Goal: Find specific page/section: Find specific page/section

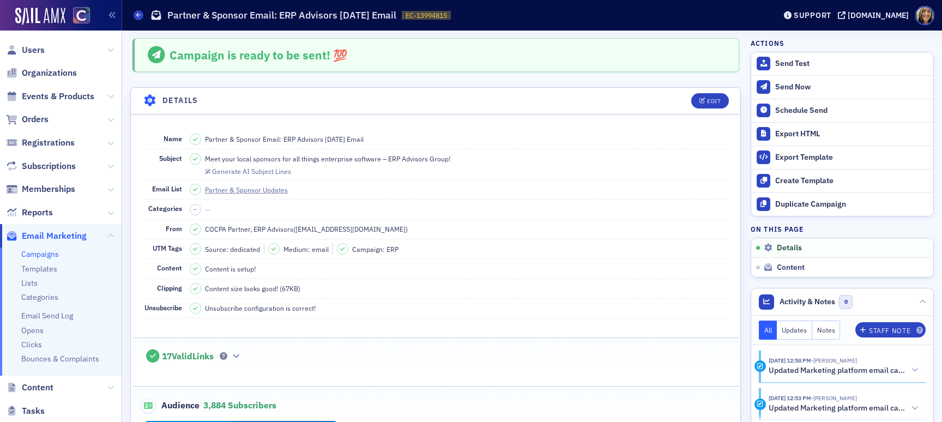
click at [40, 253] on link "Campaigns" at bounding box center [40, 254] width 38 height 10
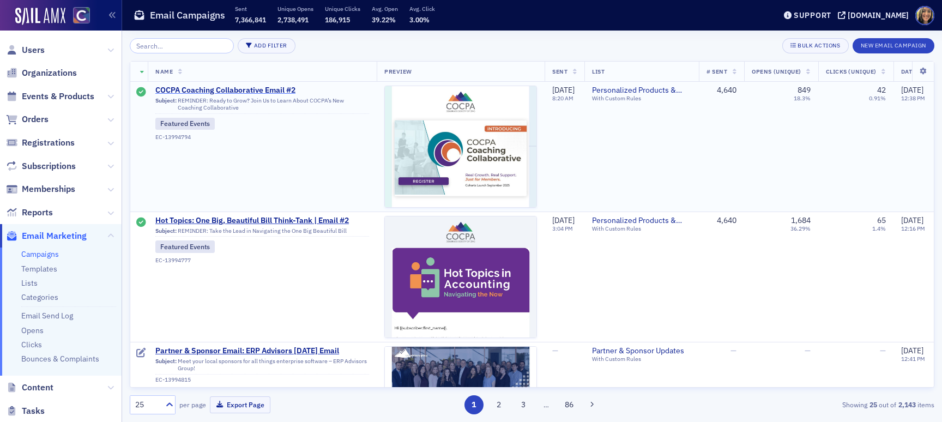
click at [258, 91] on span "COCPA Coaching Collaborative Email #2" at bounding box center [262, 91] width 214 height 10
click at [49, 98] on span "Events & Products" at bounding box center [58, 96] width 72 height 12
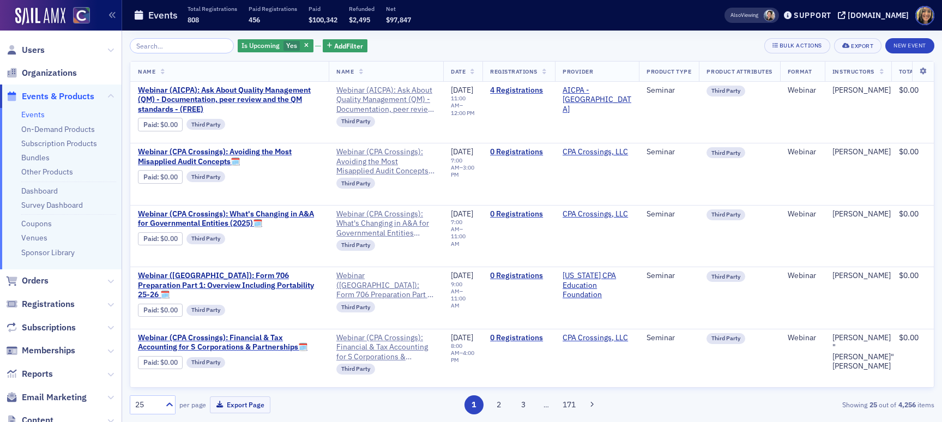
click at [191, 44] on input "search" at bounding box center [182, 45] width 104 height 15
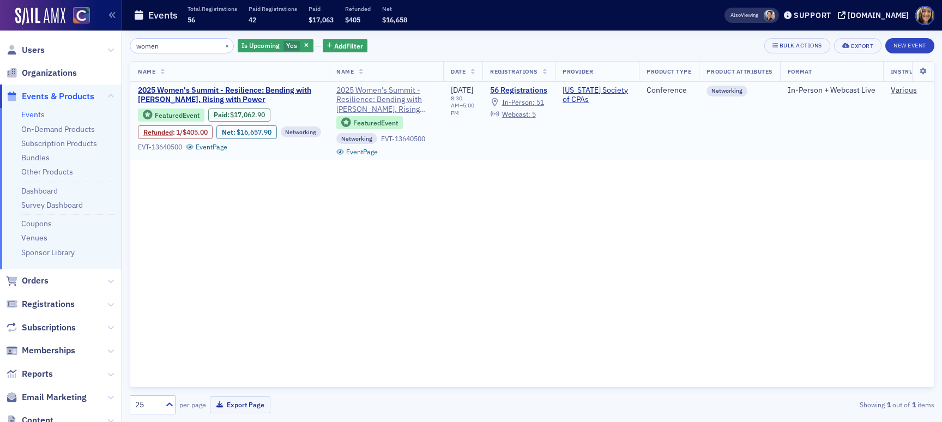
type input "women"
click at [531, 87] on link "56 Registrations" at bounding box center [518, 91] width 57 height 10
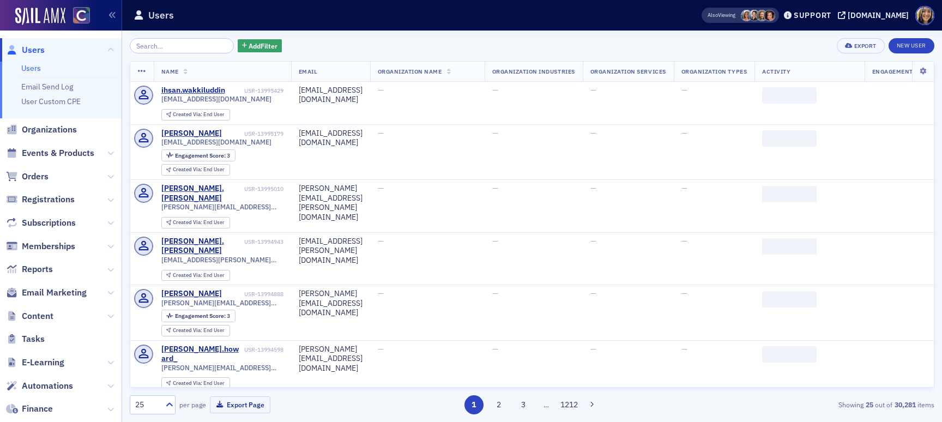
click at [56, 314] on span "Content" at bounding box center [61, 315] width 122 height 23
click at [46, 315] on span "Content" at bounding box center [38, 316] width 32 height 12
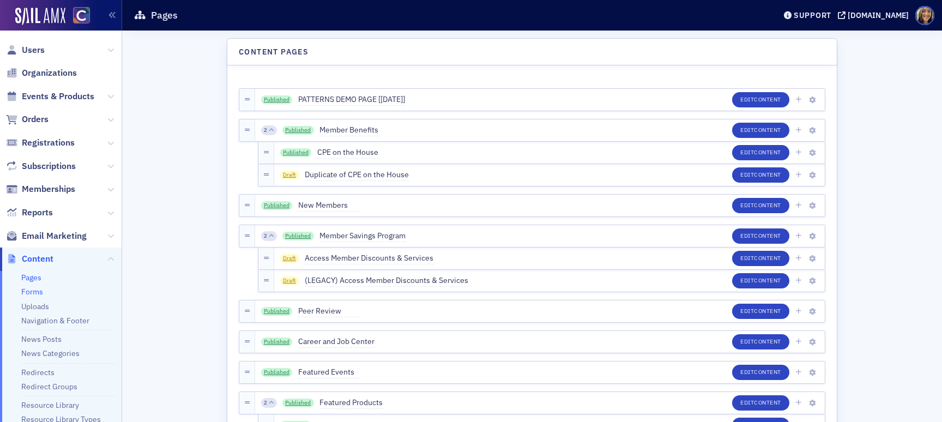
click at [37, 288] on link "Forms" at bounding box center [32, 292] width 22 height 10
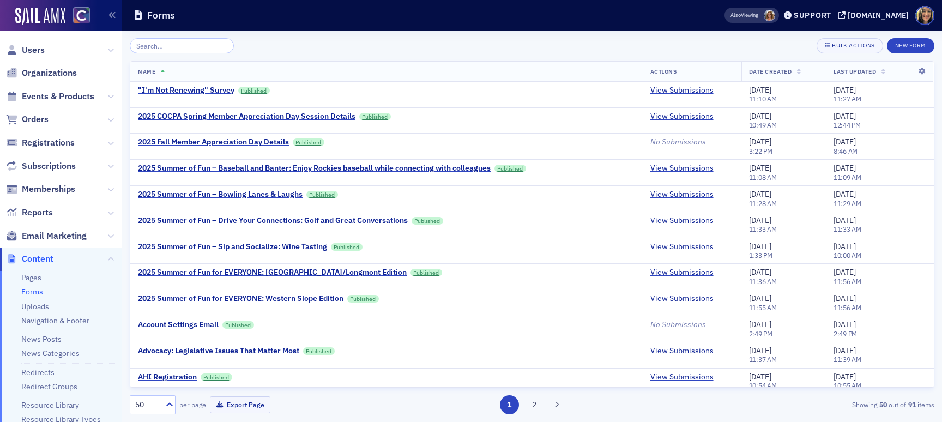
click at [173, 45] on input "search" at bounding box center [182, 45] width 104 height 15
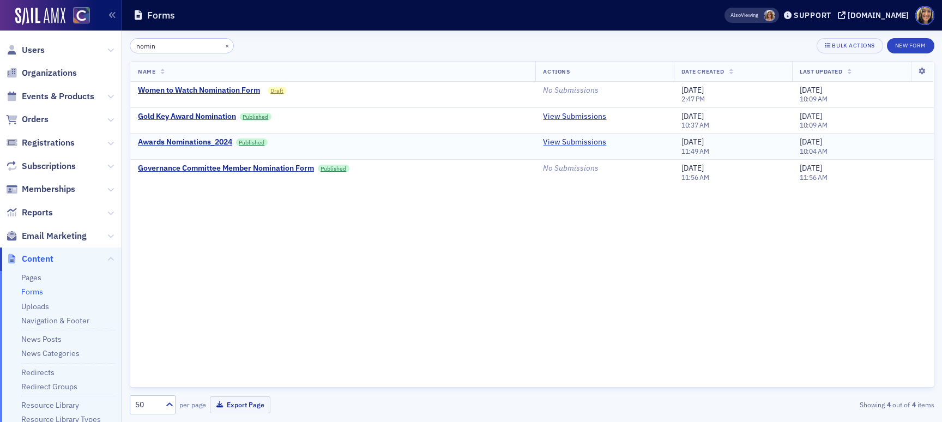
type input "nomin"
click at [563, 140] on link "View Submissions" at bounding box center [574, 142] width 63 height 10
